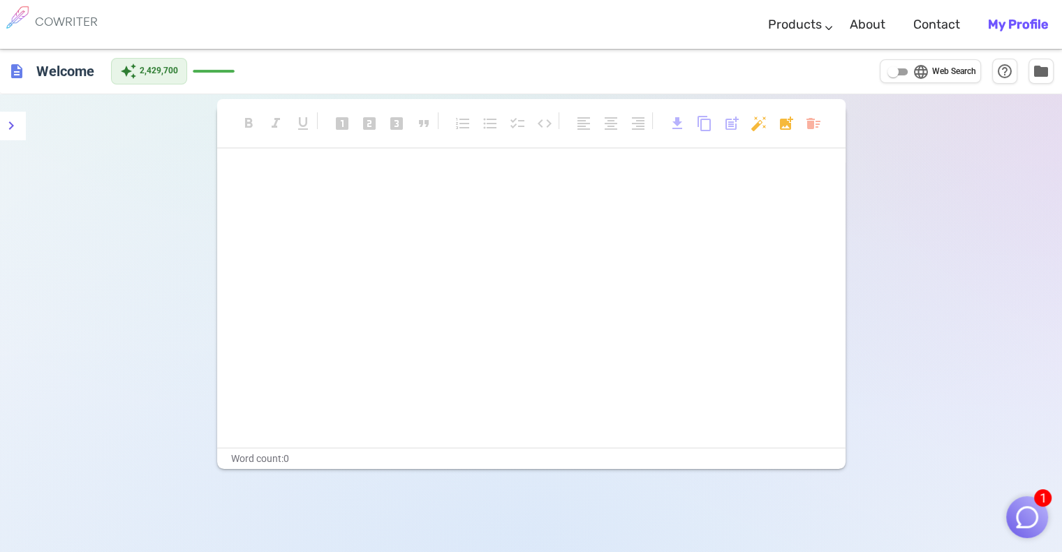
click at [1028, 508] on img "button" at bounding box center [1027, 517] width 27 height 27
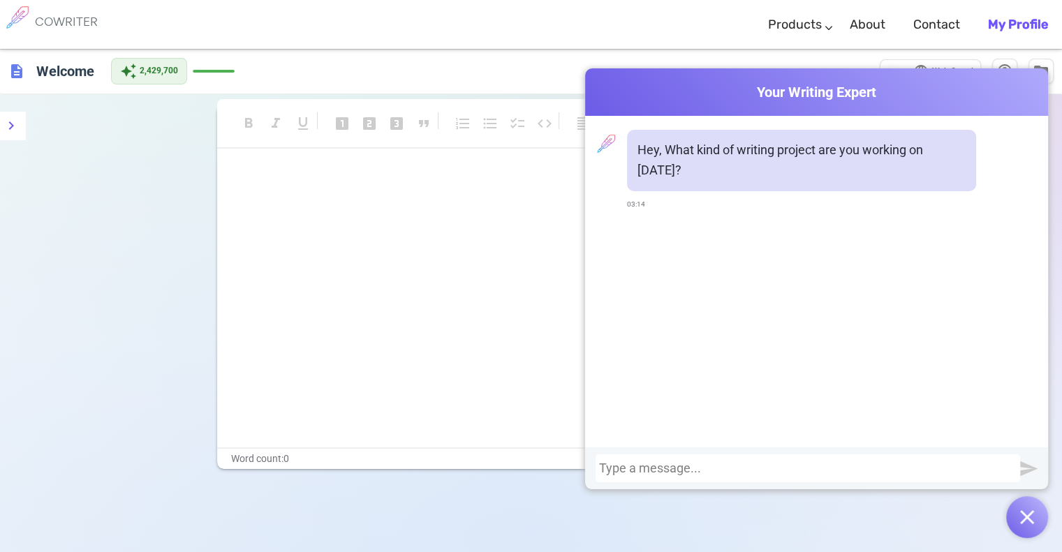
click at [795, 468] on div at bounding box center [808, 468] width 418 height 14
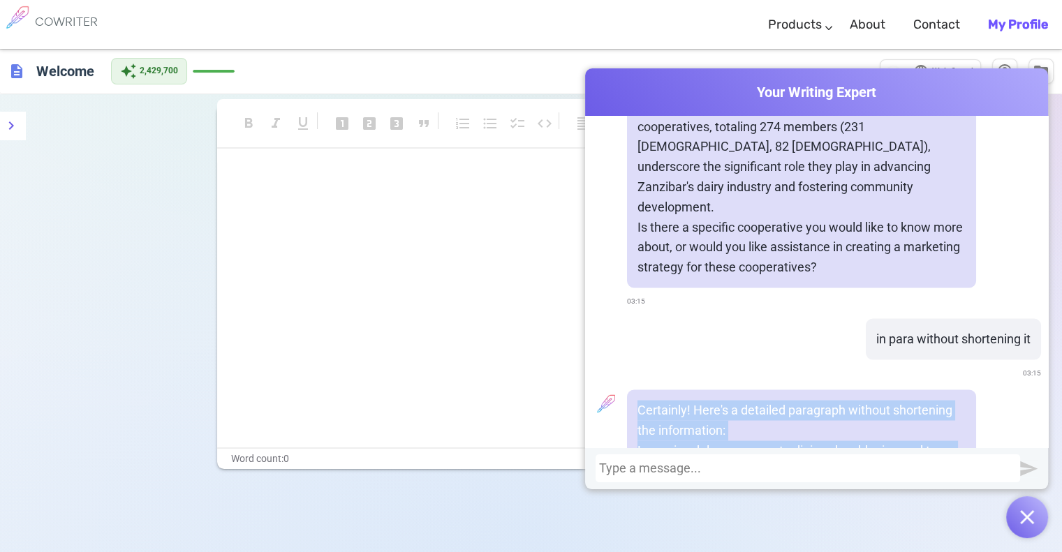
scroll to position [2743, 0]
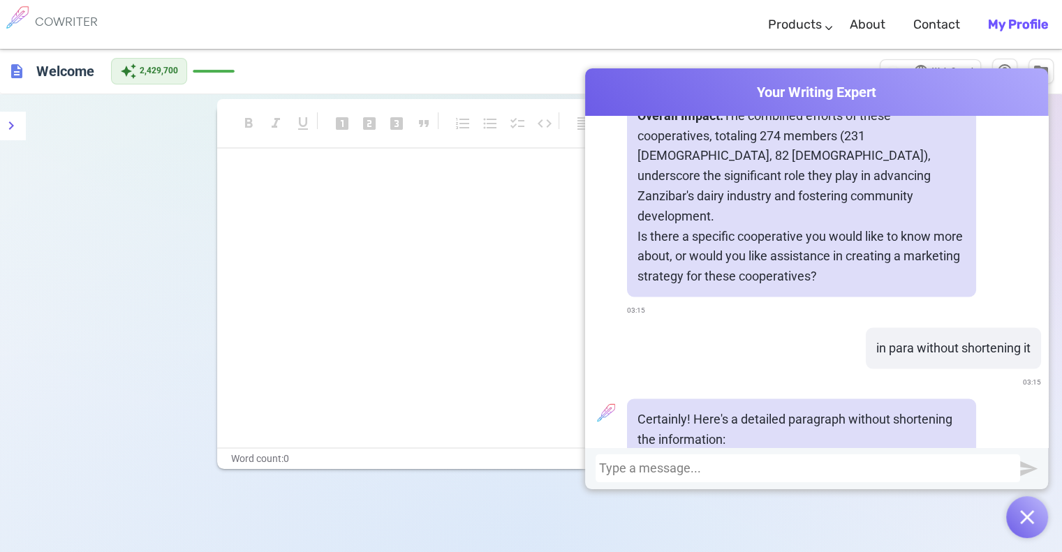
drag, startPoint x: 719, startPoint y: 366, endPoint x: 701, endPoint y: 200, distance: 167.2
copy p "[GEOGRAPHIC_DATA] boasts a vibrant network of cooperatives that play a crucial …"
click at [684, 469] on div at bounding box center [808, 468] width 418 height 14
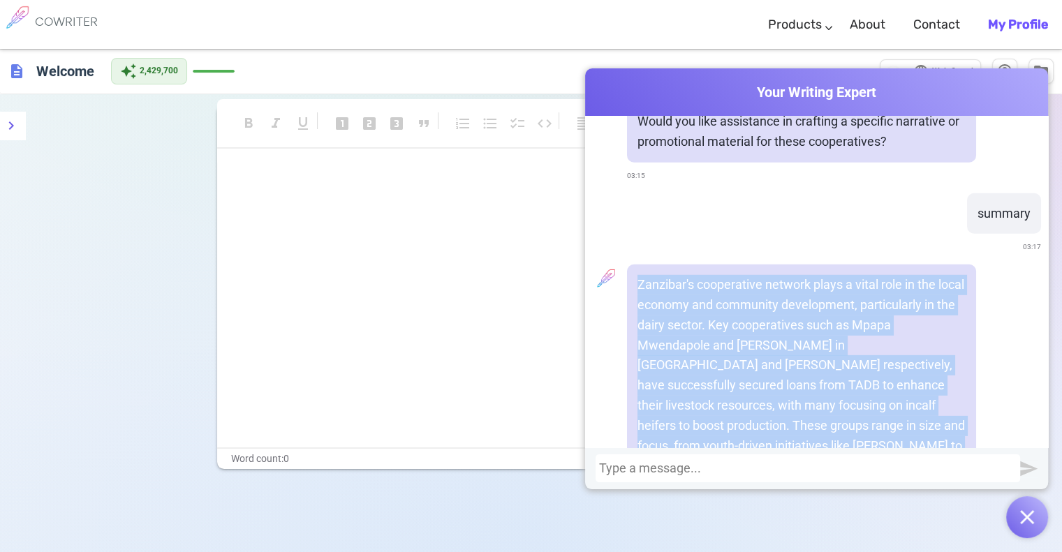
scroll to position [4176, 0]
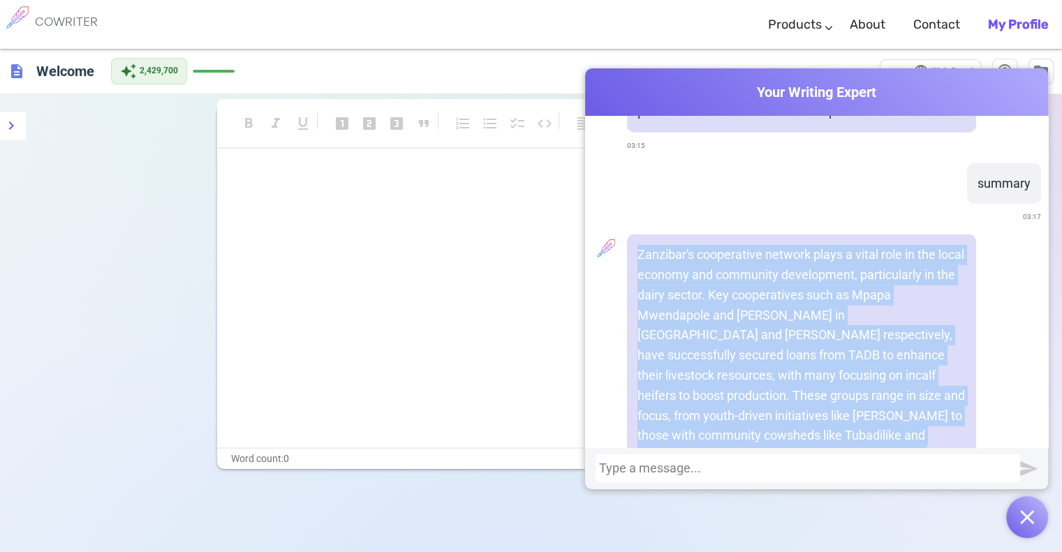
drag, startPoint x: 628, startPoint y: 126, endPoint x: 766, endPoint y: 331, distance: 247.5
click at [766, 331] on div "Zanzibar's cooperative network plays a vital role in the local economy and comm…" at bounding box center [801, 456] width 349 height 443
copy p "Zanzibar's cooperative network plays a vital role in the local economy and comm…"
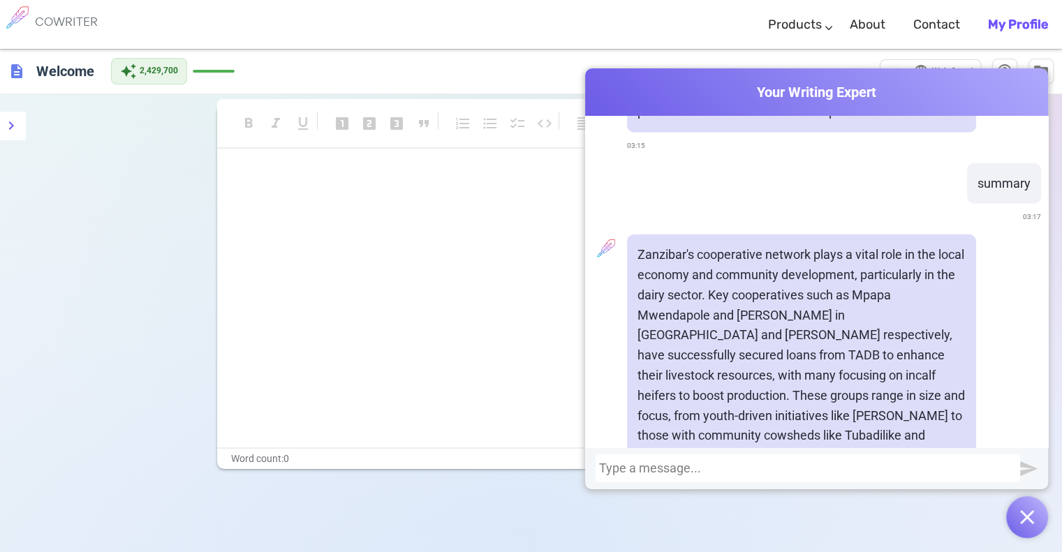
click at [297, 170] on p "﻿" at bounding box center [531, 178] width 593 height 20
click at [737, 474] on div at bounding box center [808, 468] width 418 height 14
click at [716, 452] on div at bounding box center [816, 469] width 463 height 42
click at [664, 466] on div at bounding box center [808, 468] width 418 height 14
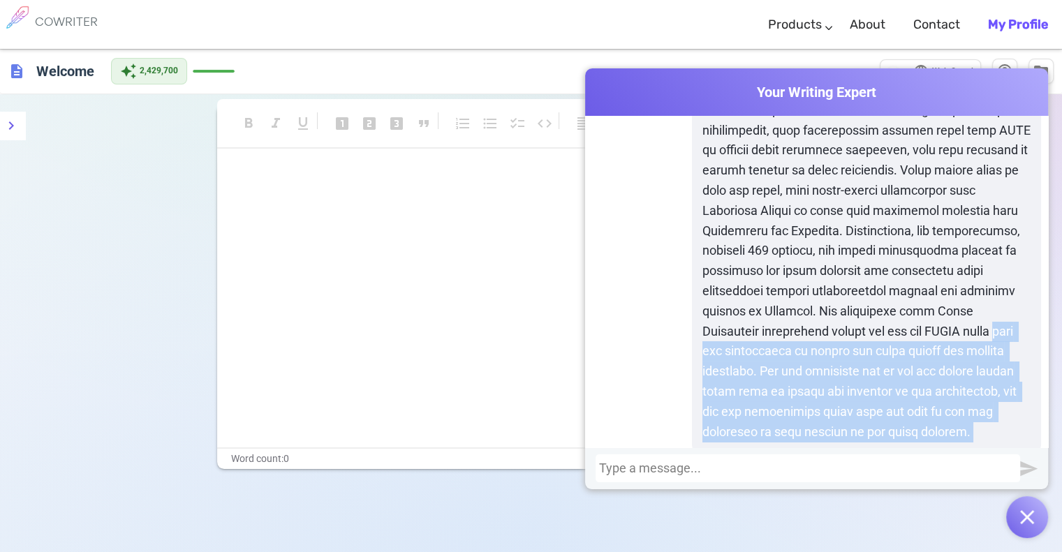
scroll to position [4894, 0]
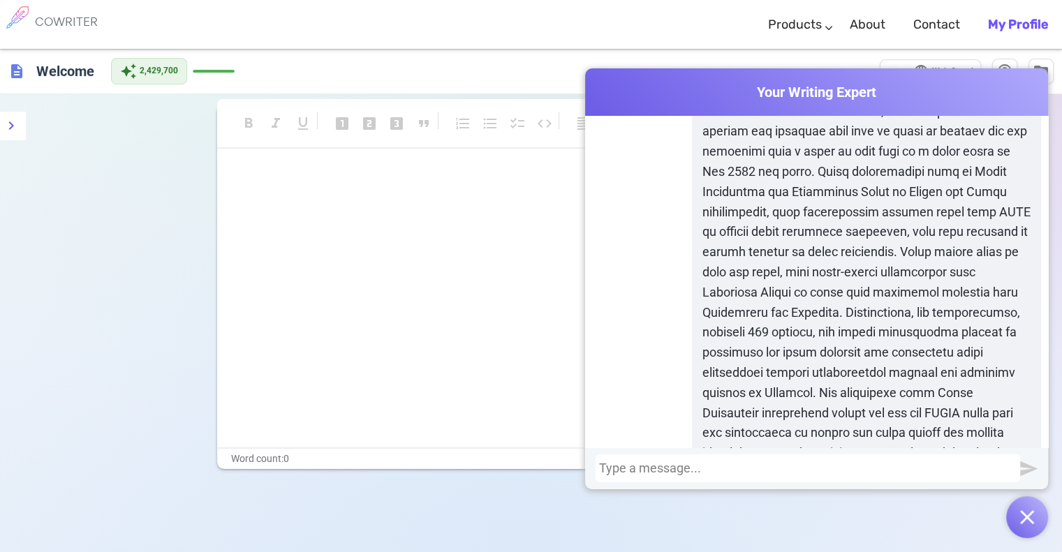
drag, startPoint x: 742, startPoint y: 334, endPoint x: 634, endPoint y: 320, distance: 109.2
copy p "Zanzibar's cooperative network plays a vital role in the local economy and comm…"
